Goal: Find contact information: Find contact information

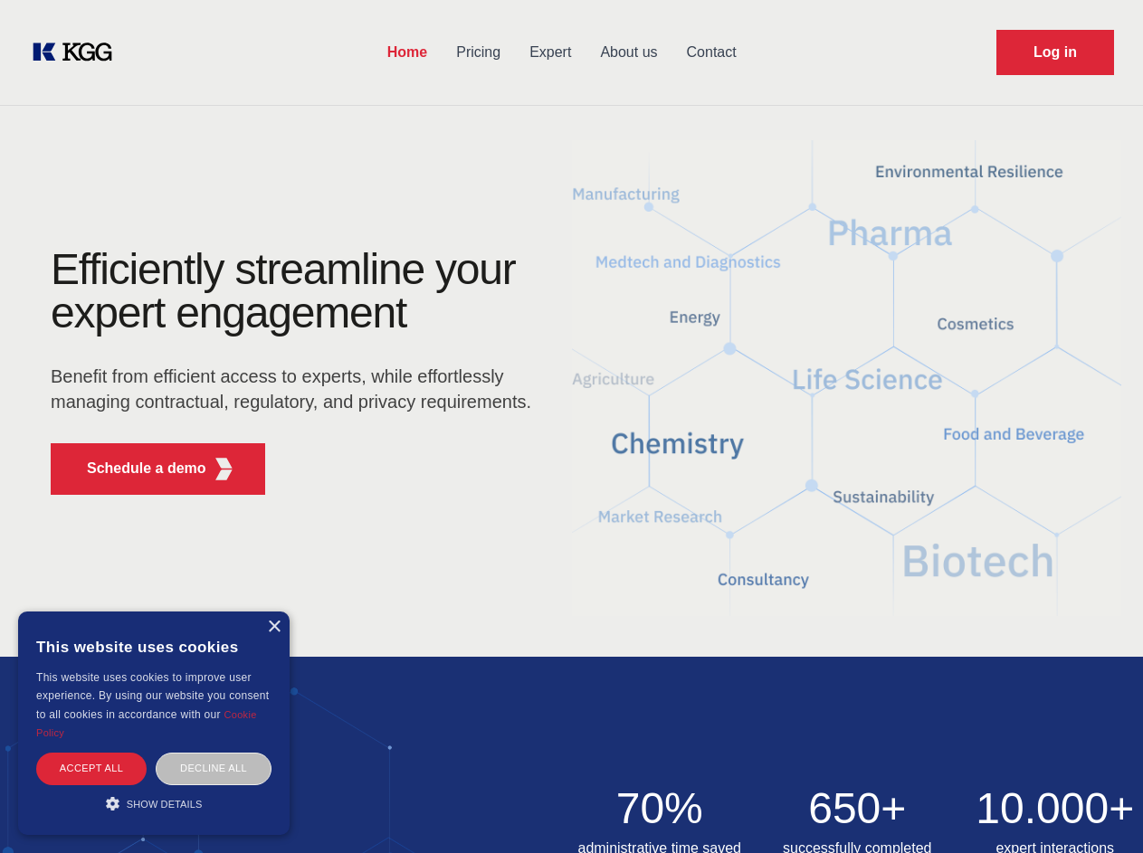
click at [571, 426] on div "Efficiently streamline your expert engagement Benefit from efficient access to …" at bounding box center [297, 378] width 550 height 261
click at [136, 469] on p "Schedule a demo" at bounding box center [146, 469] width 119 height 22
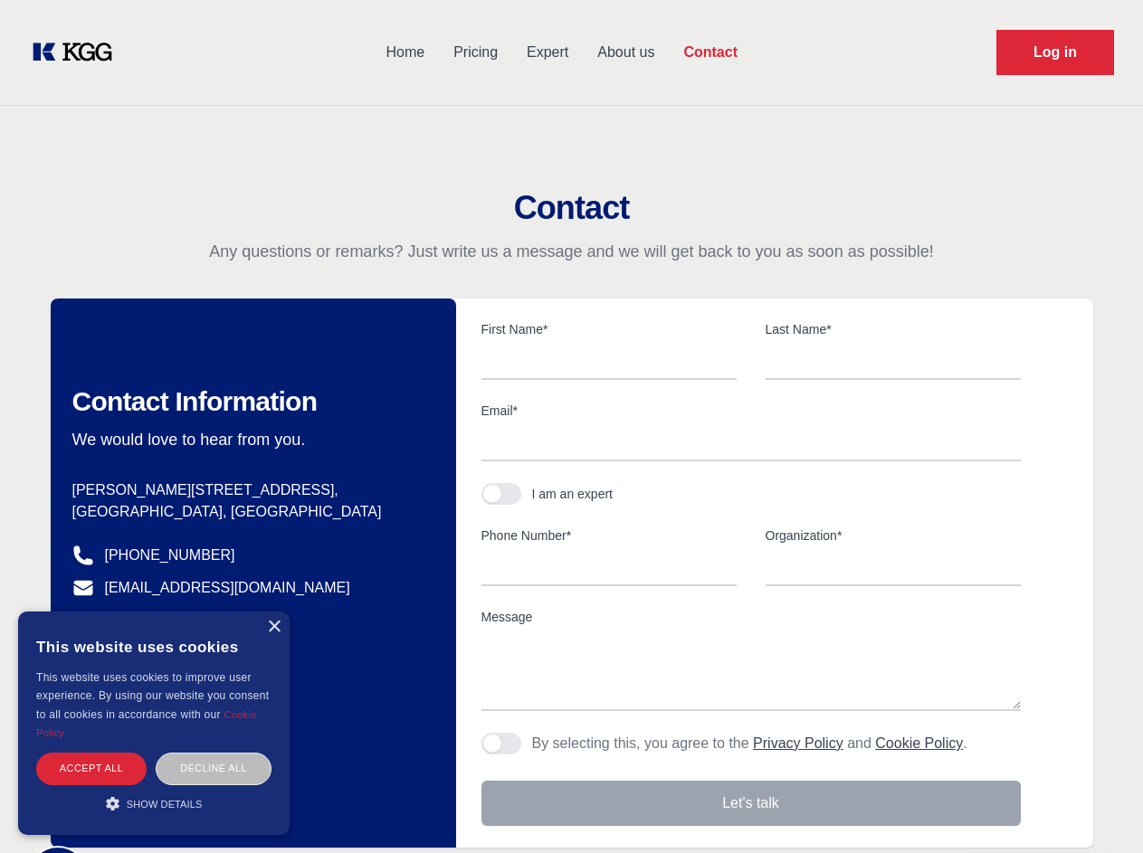
click at [273, 627] on div "× This website uses cookies This website uses cookies to improve user experienc…" at bounding box center [153, 723] width 271 height 223
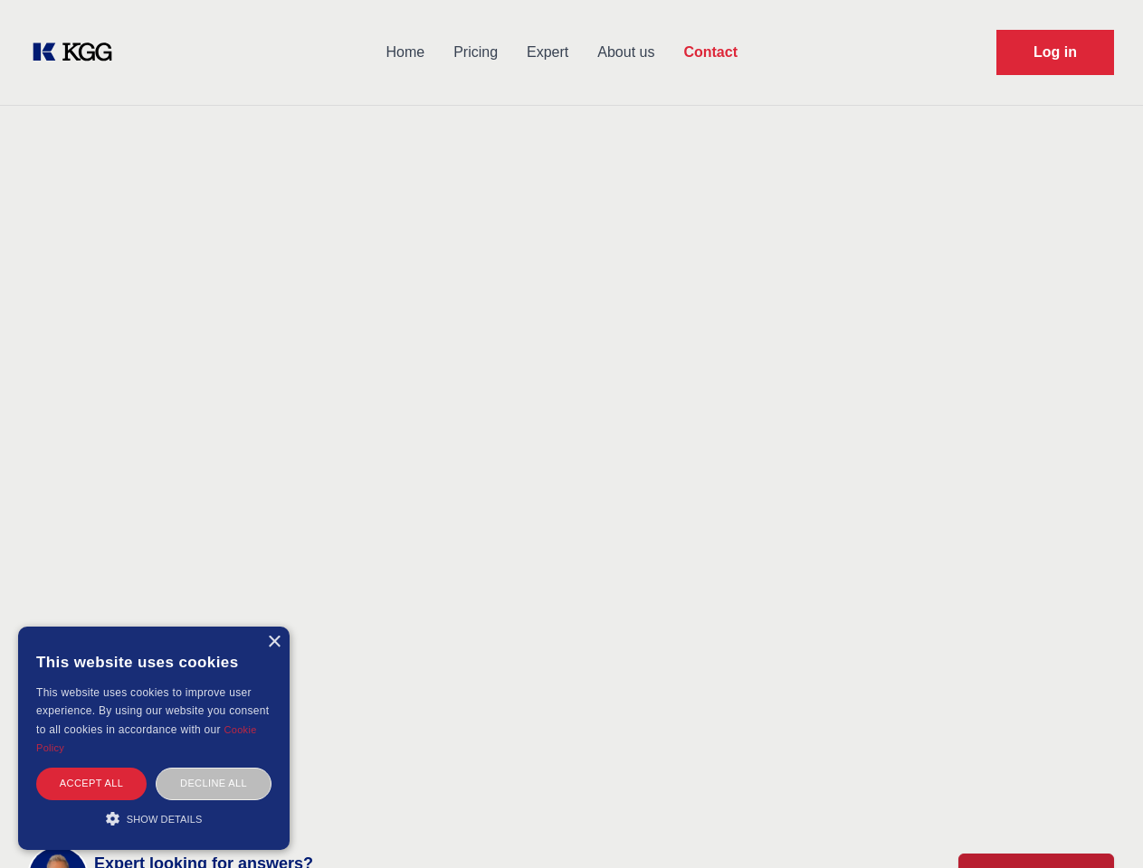
click at [91, 768] on div "Accept all" at bounding box center [91, 784] width 110 height 32
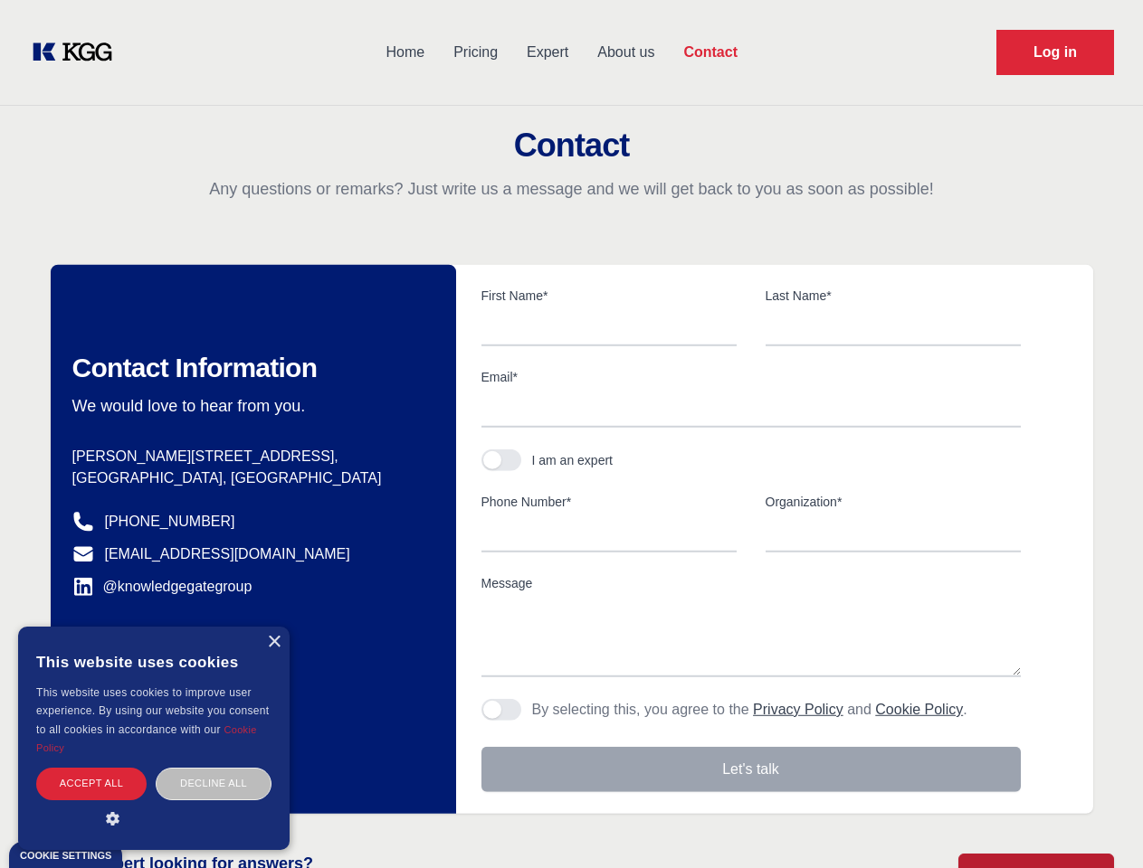
click at [214, 768] on div "Contact Information We would love to hear from you. Postal address [PERSON_NAME…" at bounding box center [253, 539] width 405 height 549
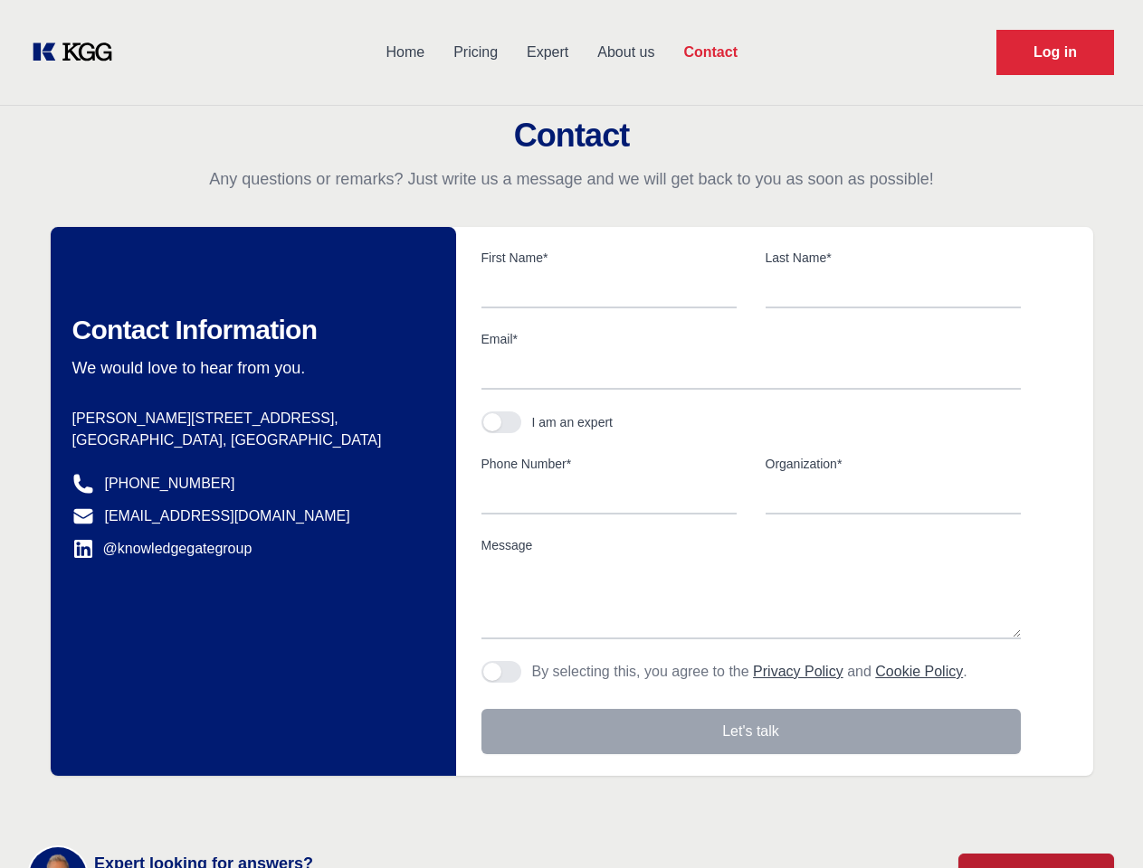
click at [154, 803] on main "Contact Any questions or remarks? Just write us a message and we will get back …" at bounding box center [571, 471] width 1143 height 942
